Goal: Task Accomplishment & Management: Use online tool/utility

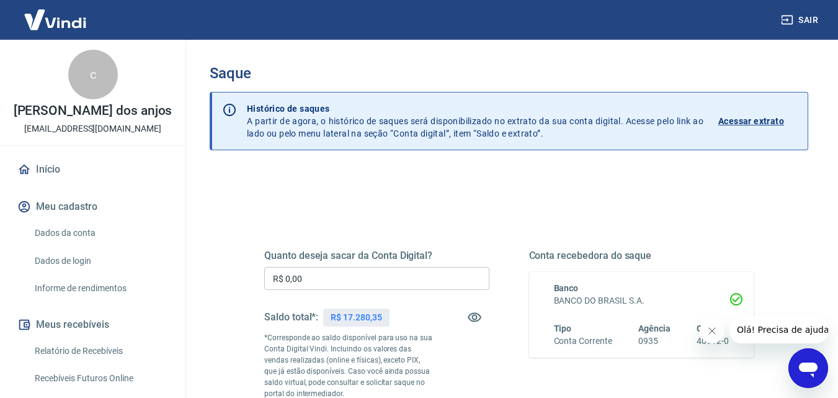
click at [322, 282] on input "R$ 0,00" at bounding box center [376, 278] width 225 height 23
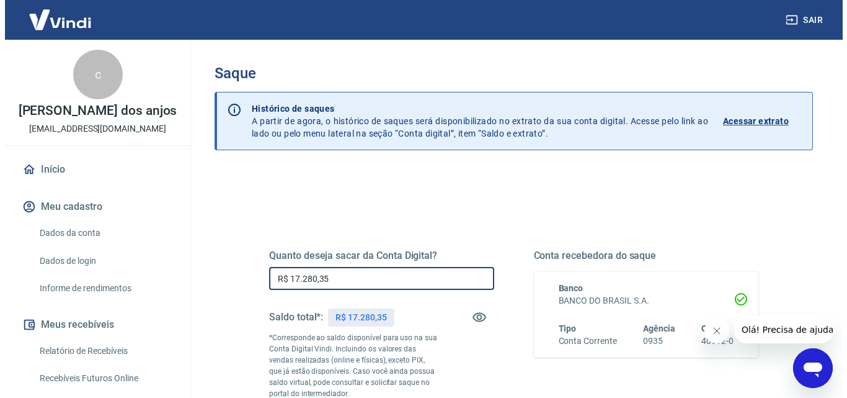
scroll to position [186, 0]
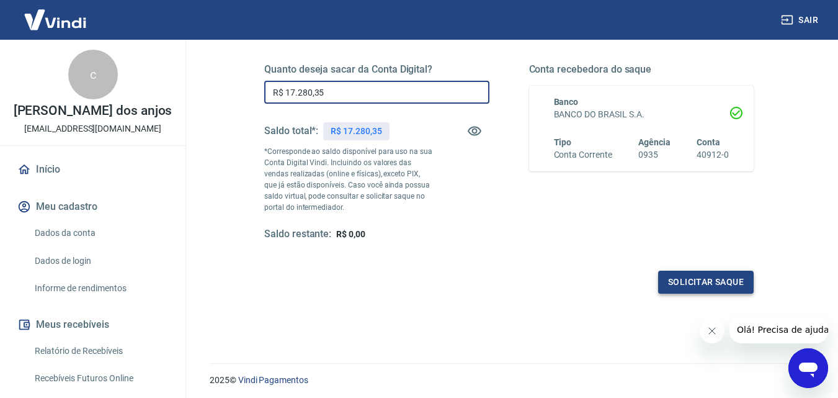
type input "R$ 17.280,35"
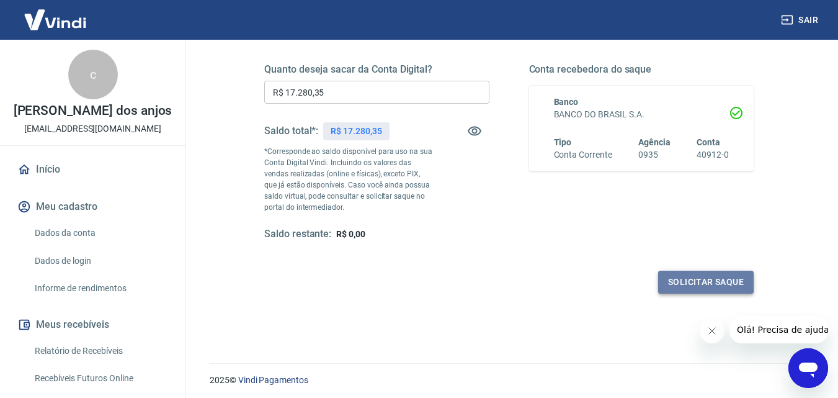
click at [700, 278] on button "Solicitar saque" at bounding box center [706, 281] width 96 height 23
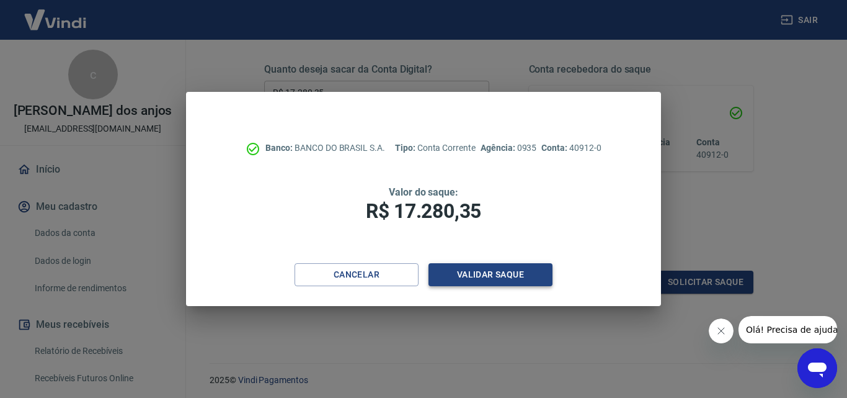
click at [468, 270] on button "Validar saque" at bounding box center [491, 274] width 124 height 23
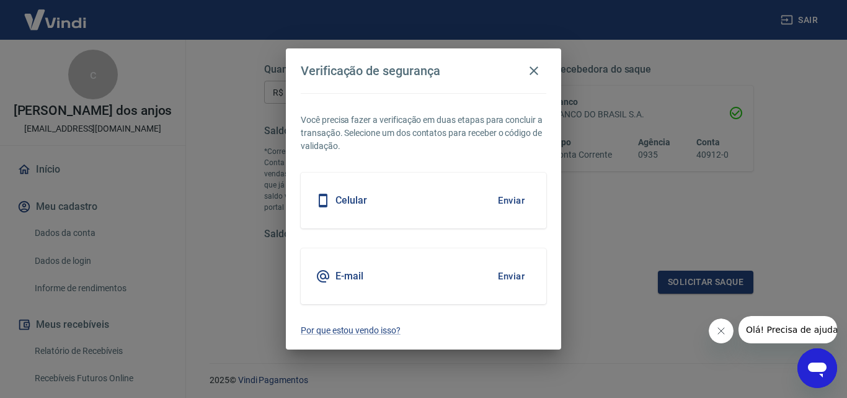
click at [513, 274] on button "Enviar" at bounding box center [511, 276] width 40 height 26
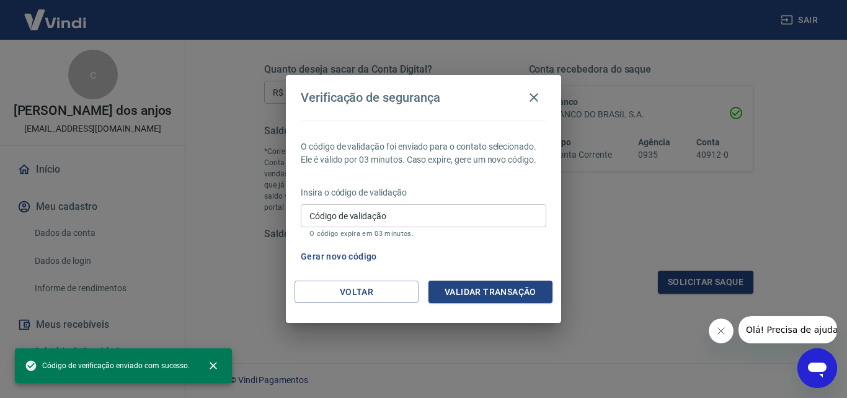
click at [508, 273] on div "O código de validação foi enviado para o contato selecionado. Ele é válido por …" at bounding box center [423, 200] width 275 height 161
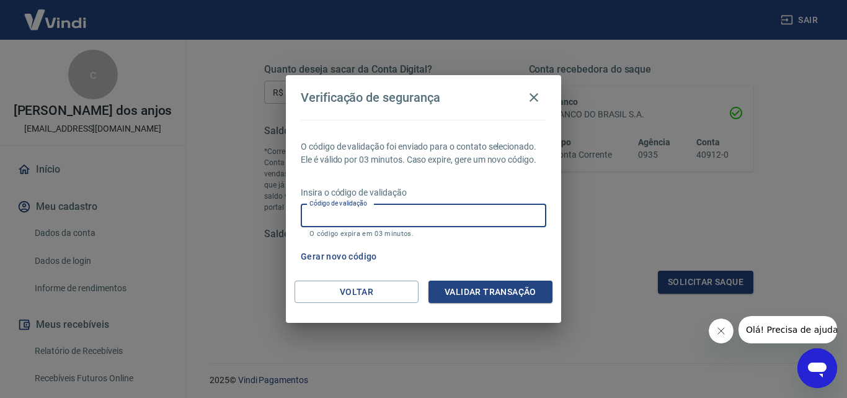
click at [442, 215] on input "Código de validação" at bounding box center [424, 215] width 246 height 23
type input "935996"
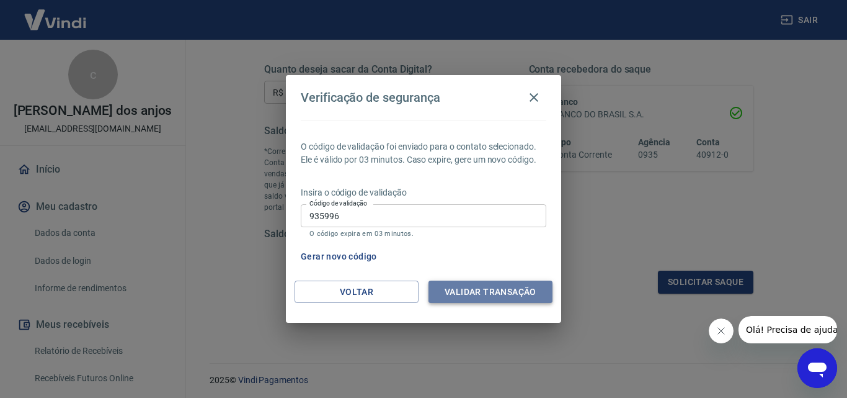
click at [459, 288] on button "Validar transação" at bounding box center [491, 291] width 124 height 23
